Goal: Find contact information

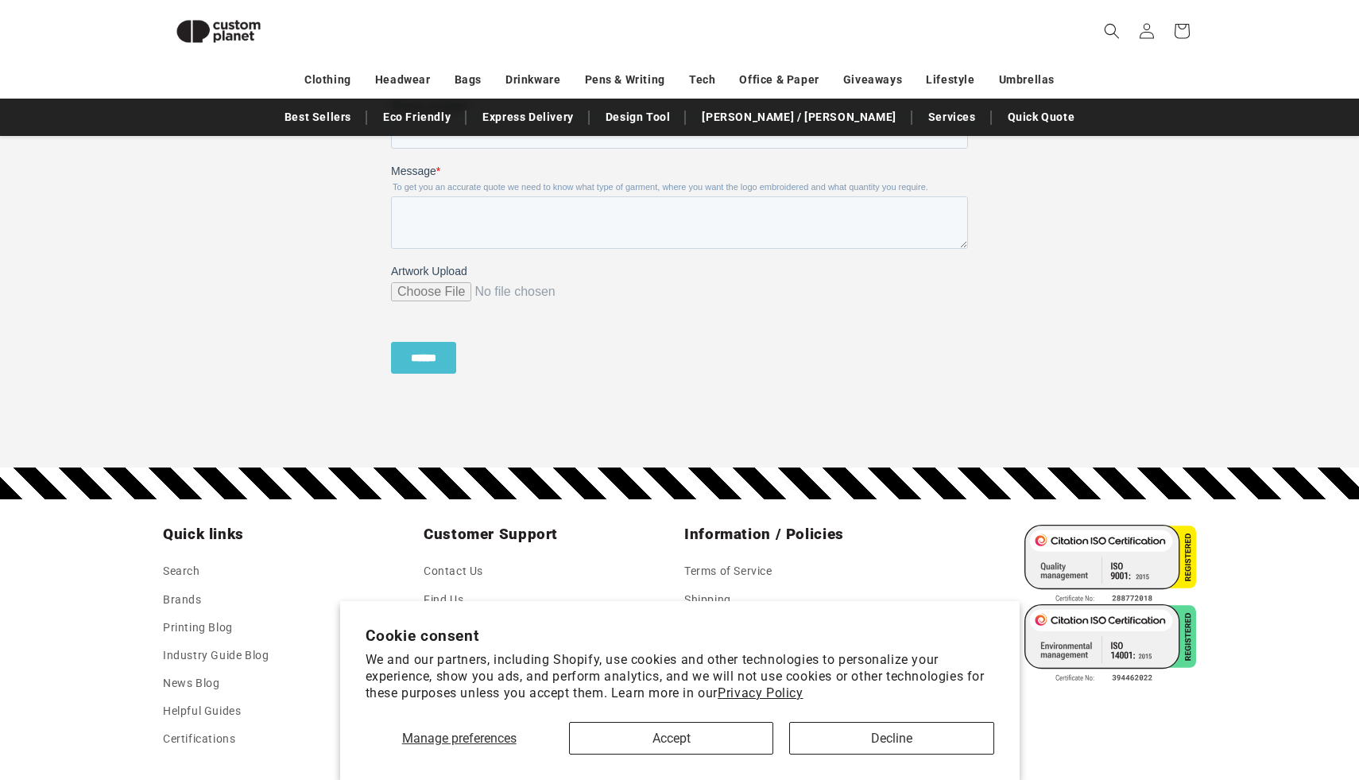
scroll to position [1687, 0]
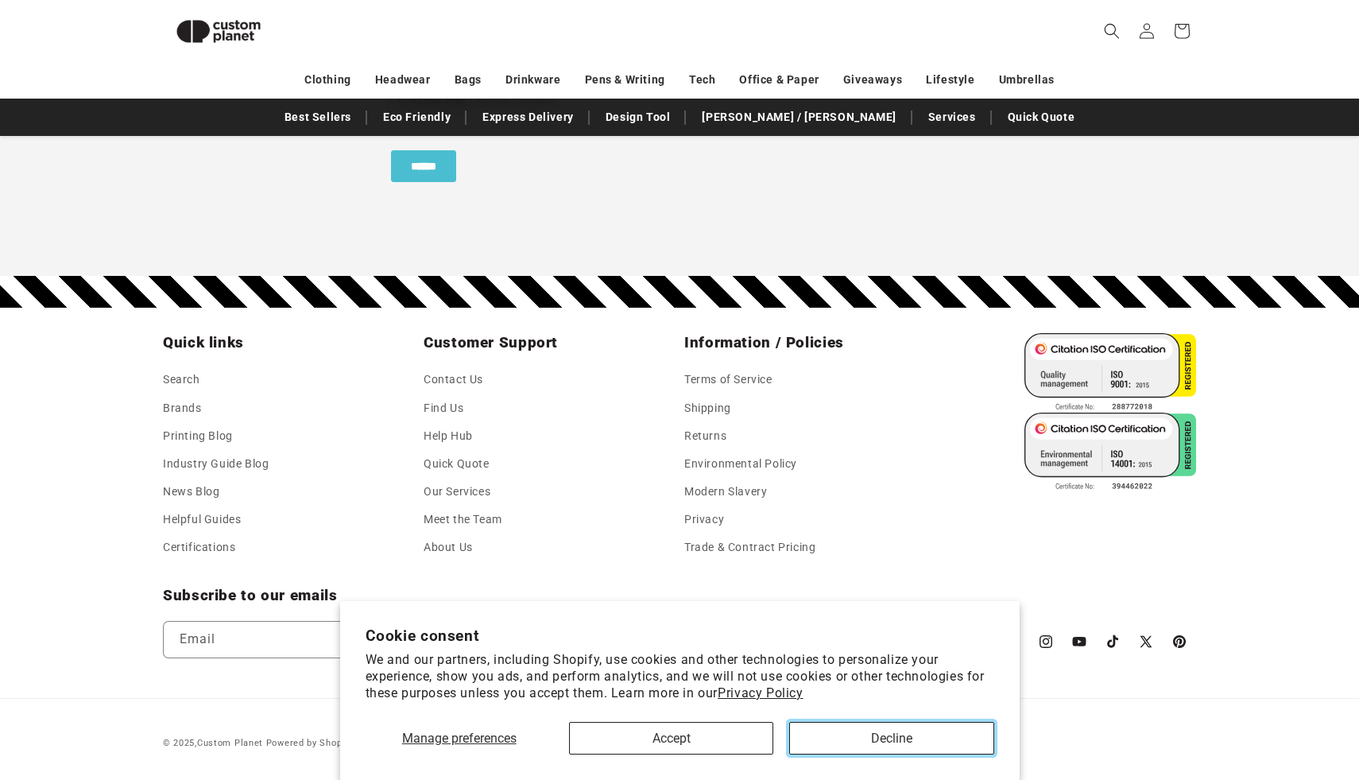
click at [861, 736] on button "Decline" at bounding box center [891, 738] width 204 height 33
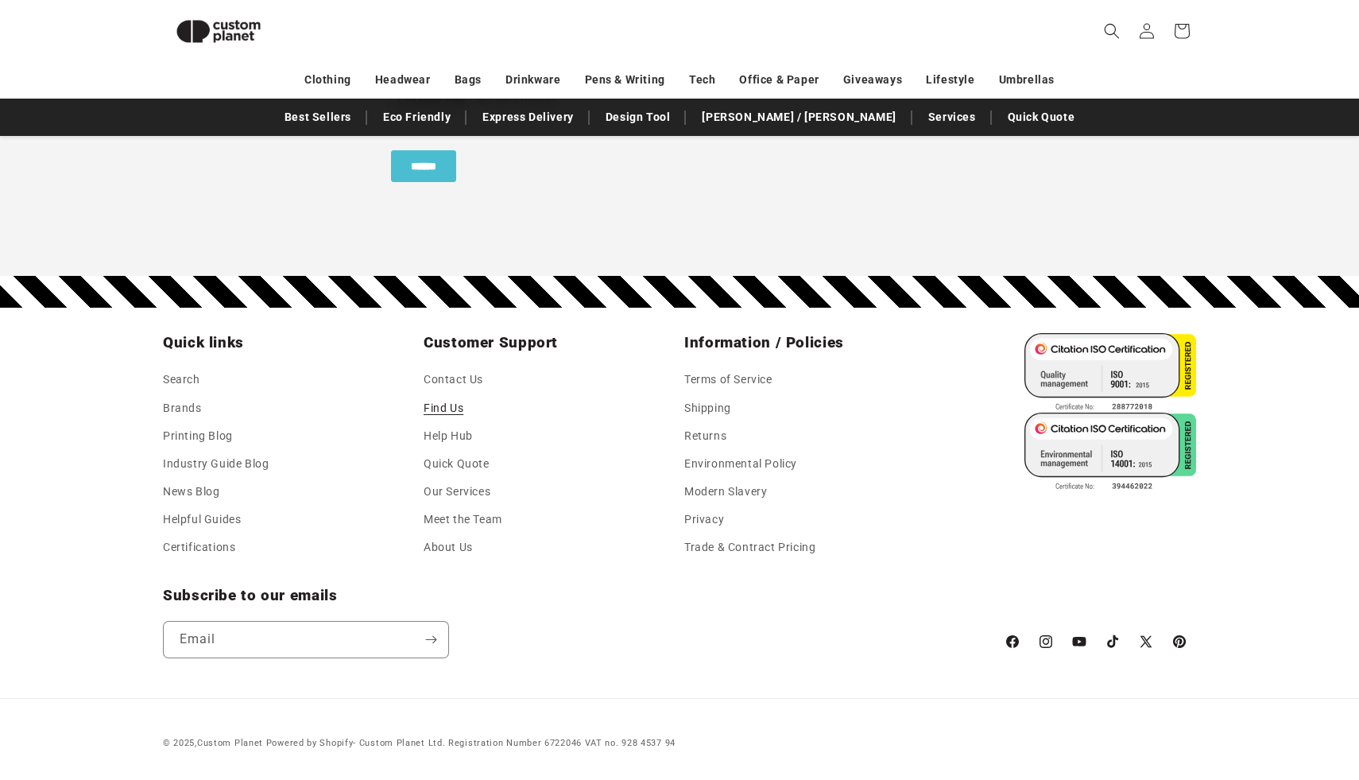
click at [452, 401] on link "Find Us" at bounding box center [444, 408] width 40 height 28
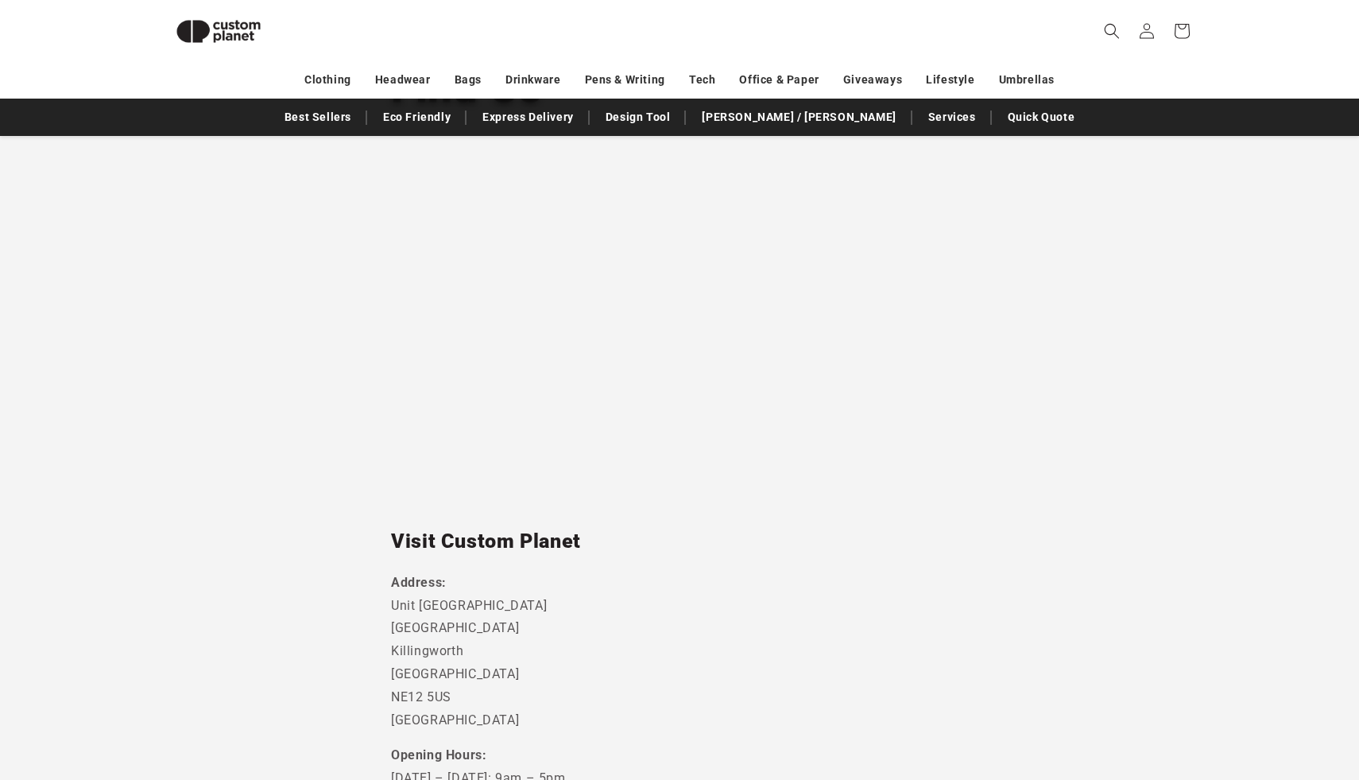
scroll to position [408, 0]
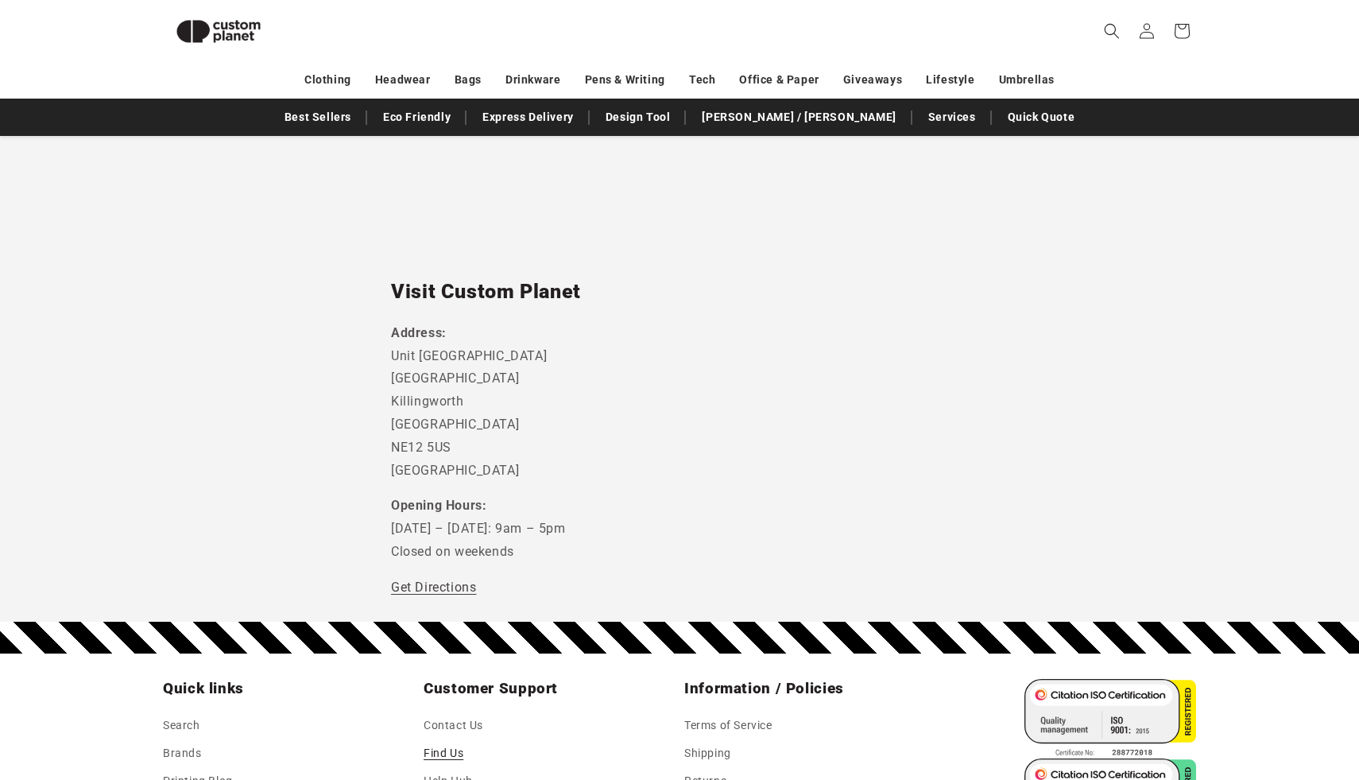
click at [443, 395] on p "Address: [STREET_ADDRESS]" at bounding box center [679, 402] width 577 height 161
click at [665, 395] on p "Address: [STREET_ADDRESS]" at bounding box center [679, 402] width 577 height 161
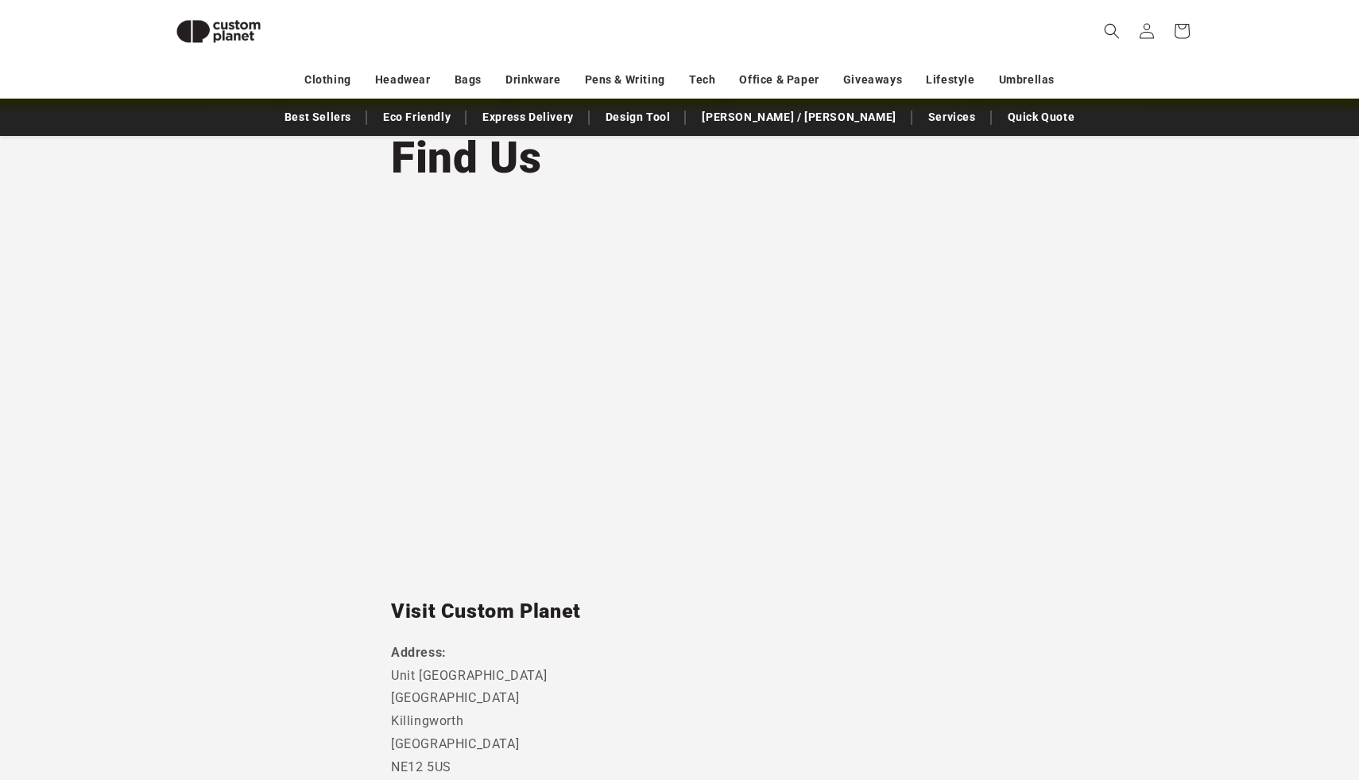
scroll to position [89, 0]
